Goal: Complete application form: Complete application form

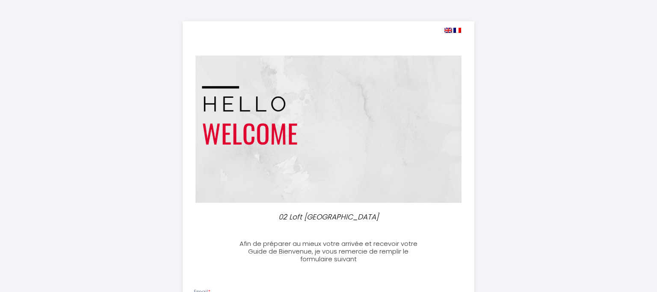
select select
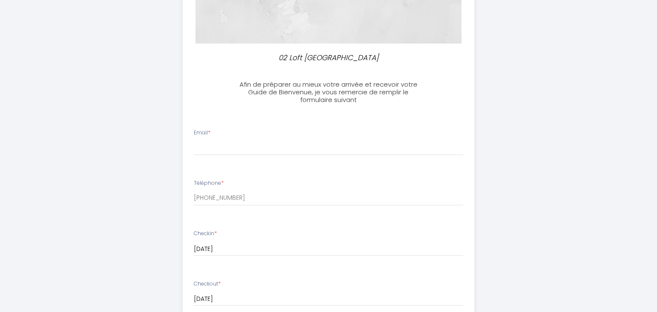
scroll to position [160, 0]
click at [271, 137] on div "Email *" at bounding box center [328, 142] width 281 height 27
click at [266, 143] on input "Email *" at bounding box center [329, 147] width 270 height 15
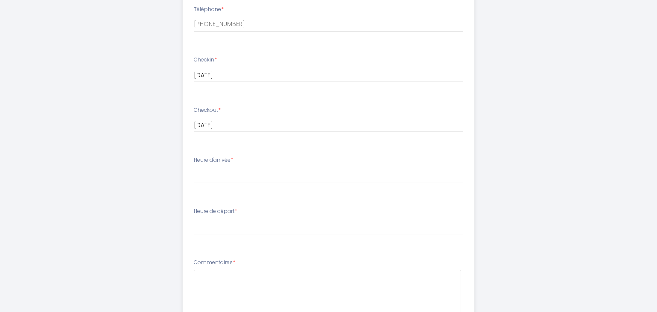
scroll to position [335, 0]
type input "[EMAIL_ADDRESS][PERSON_NAME][DOMAIN_NAME]"
click at [194, 166] on select "16:00 16:30 17:00 17:30 18:00 18:30 19:00 19:30 20:00 20:30 21:00 21:30 22:00 2…" at bounding box center [329, 174] width 270 height 16
click at [176, 175] on div "02 Loft Côté Sud Afin de préparer au mieux votre arrivée et recevoir votre Guid…" at bounding box center [328, 72] width 438 height 815
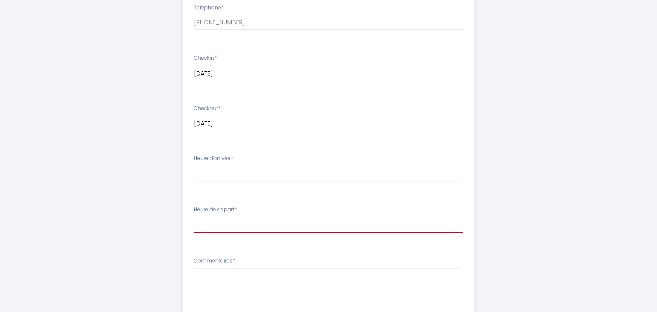
click at [194, 217] on select "00:00 00:30 01:00 01:30 02:00 02:30 03:00 03:30 04:00 04:30 05:00 05:30 06:00 0…" at bounding box center [329, 225] width 270 height 16
select select "11:00"
click option "11:00" at bounding box center [0, 0] width 0 height 0
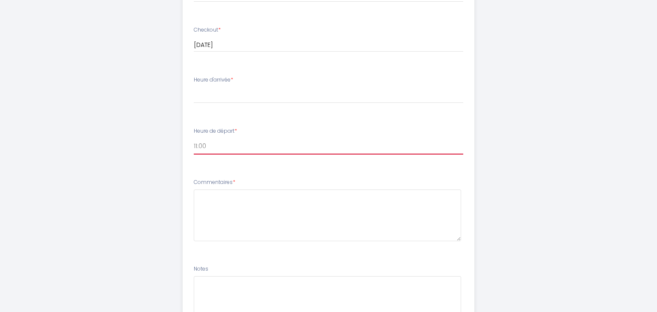
scroll to position [414, 0]
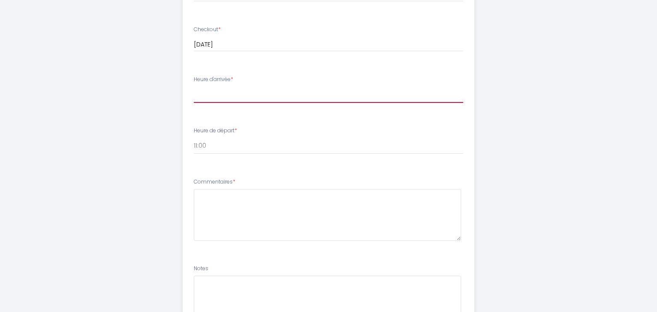
click at [194, 87] on select "16:00 16:30 17:00 17:30 18:00 18:30 19:00 19:30 20:00 20:30 21:00 21:30 22:00 2…" at bounding box center [329, 95] width 270 height 16
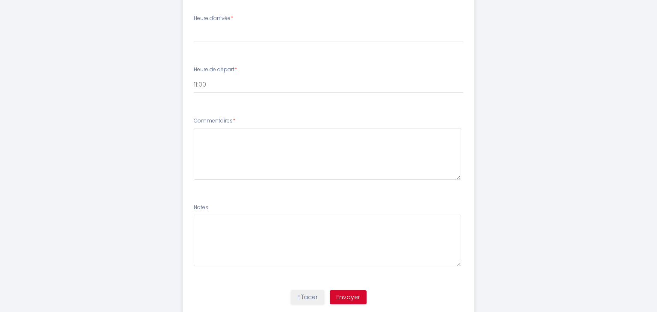
scroll to position [475, 0]
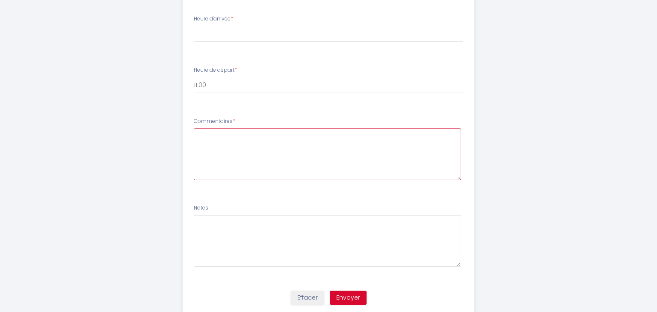
click at [257, 147] on textarea at bounding box center [328, 155] width 268 height 52
type textarea "Heure d'arrivée à confimer"
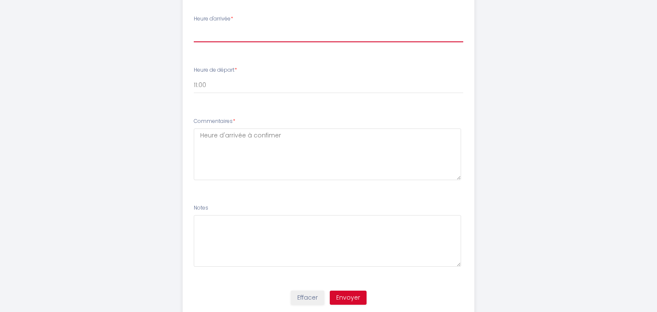
click at [194, 26] on select "16:00 16:30 17:00 17:30 18:00 18:30 19:00 19:30 20:00 20:30 21:00 21:30 22:00 2…" at bounding box center [329, 34] width 270 height 16
select select "18:30"
click option "18:30" at bounding box center [0, 0] width 0 height 0
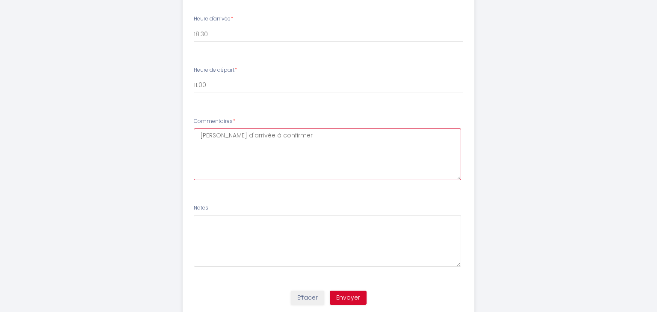
scroll to position [501, 0]
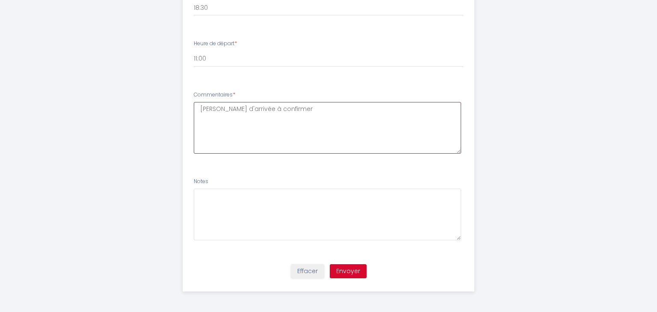
type textarea "[PERSON_NAME] d'arrivée à confirmer"
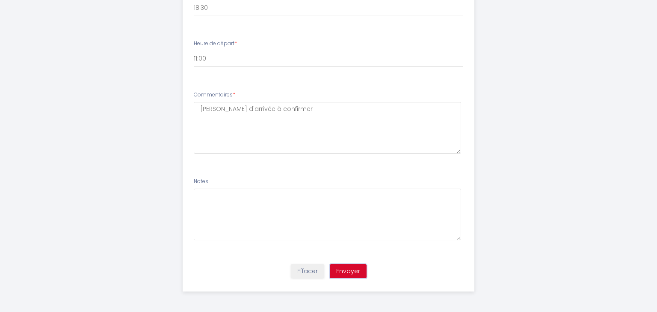
click at [352, 271] on button "Envoyer" at bounding box center [348, 272] width 37 height 15
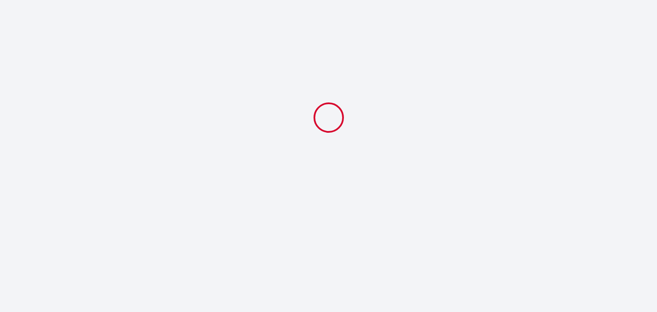
scroll to position [0, 0]
select select "18:30"
select select "11:00"
